Goal: Task Accomplishment & Management: Use online tool/utility

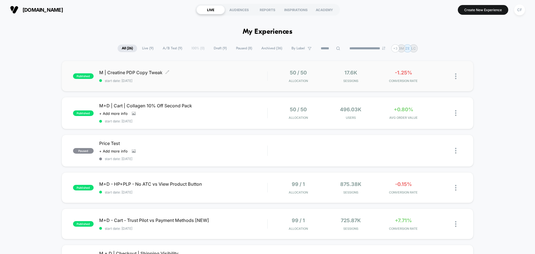
click at [203, 75] on div "M | Creatine PDP Copy Tweak Click to edit experience details Click to edit expe…" at bounding box center [183, 76] width 168 height 13
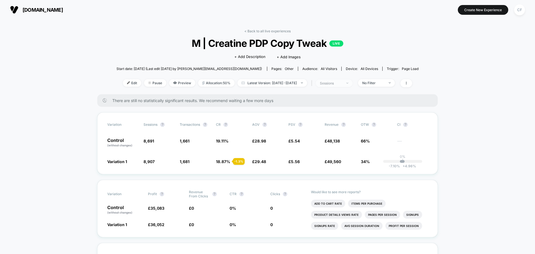
click at [342, 84] on div "sessions" at bounding box center [331, 83] width 22 height 4
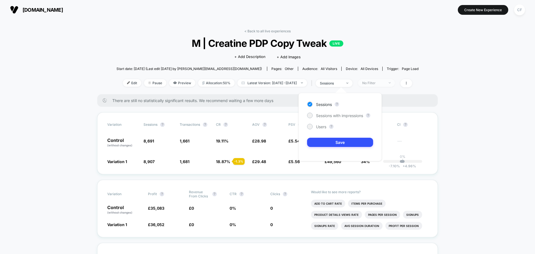
click at [381, 83] on div "No Filter" at bounding box center [373, 83] width 22 height 4
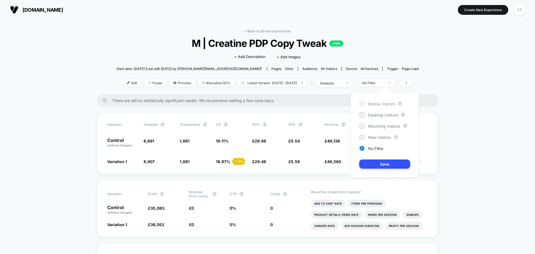
click at [385, 101] on span "Mobile Visitors" at bounding box center [381, 103] width 27 height 5
click at [372, 166] on button "Save" at bounding box center [384, 163] width 51 height 9
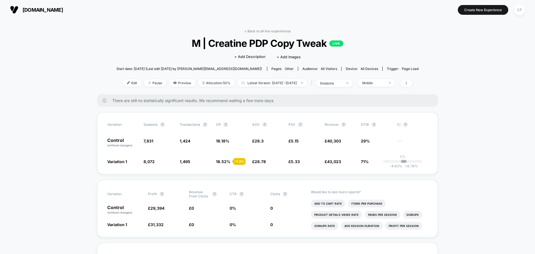
click at [131, 87] on div "Edit Pause Preview Allocation: 50% Latest Version: [DATE] - [DATE] | sessions M…" at bounding box center [267, 83] width 302 height 8
click at [129, 87] on div "Edit Pause Preview Allocation: 50% Latest Version: [DATE] - [DATE] | sessions M…" at bounding box center [267, 83] width 302 height 8
click at [129, 81] on span "Edit" at bounding box center [132, 83] width 18 height 8
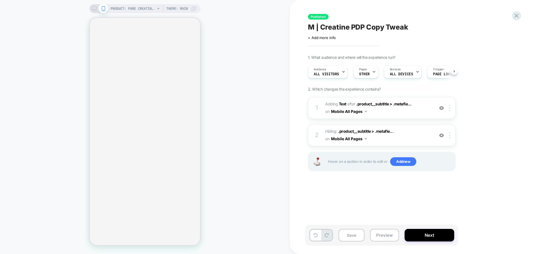
select select "**********"
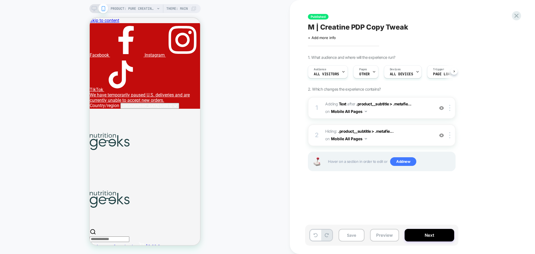
scroll to position [0, 0]
click at [397, 74] on span "ALL DEVICES" at bounding box center [400, 74] width 23 height 4
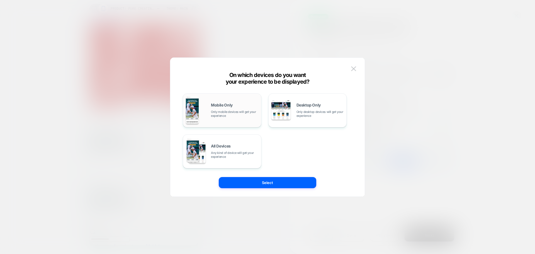
click at [248, 111] on span "Only mobile devices will get your experience" at bounding box center [234, 114] width 47 height 8
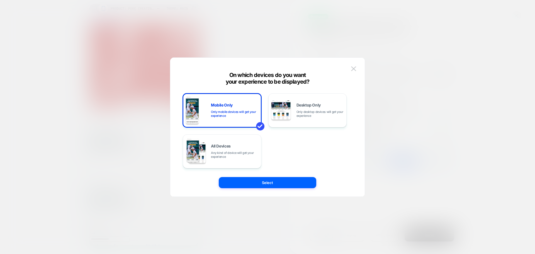
click at [350, 73] on div "On which devices do you want your experience to be displayed?" at bounding box center [267, 78] width 194 height 13
click at [350, 72] on button at bounding box center [353, 69] width 8 height 8
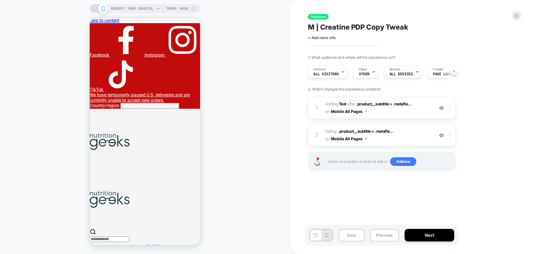
click at [411, 74] on span "ALL DEVICES" at bounding box center [400, 74] width 23 height 4
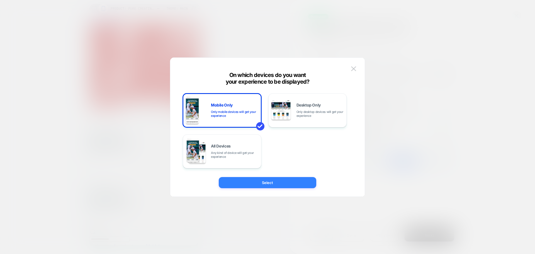
click at [263, 185] on button "Select" at bounding box center [267, 182] width 97 height 11
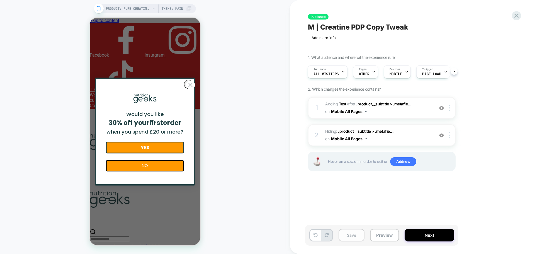
click at [349, 236] on button "Save" at bounding box center [351, 235] width 26 height 13
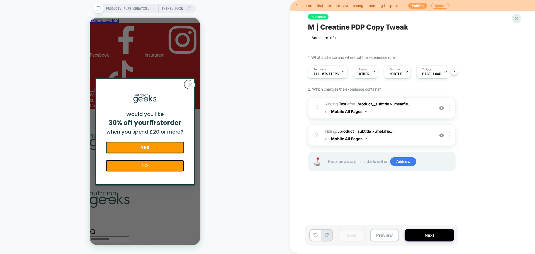
click at [421, 5] on button "Publish" at bounding box center [417, 6] width 19 height 6
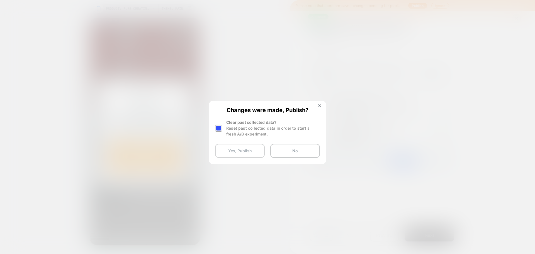
click at [258, 149] on button "Yes, Publish" at bounding box center [240, 151] width 50 height 14
